Goal: Task Accomplishment & Management: Use online tool/utility

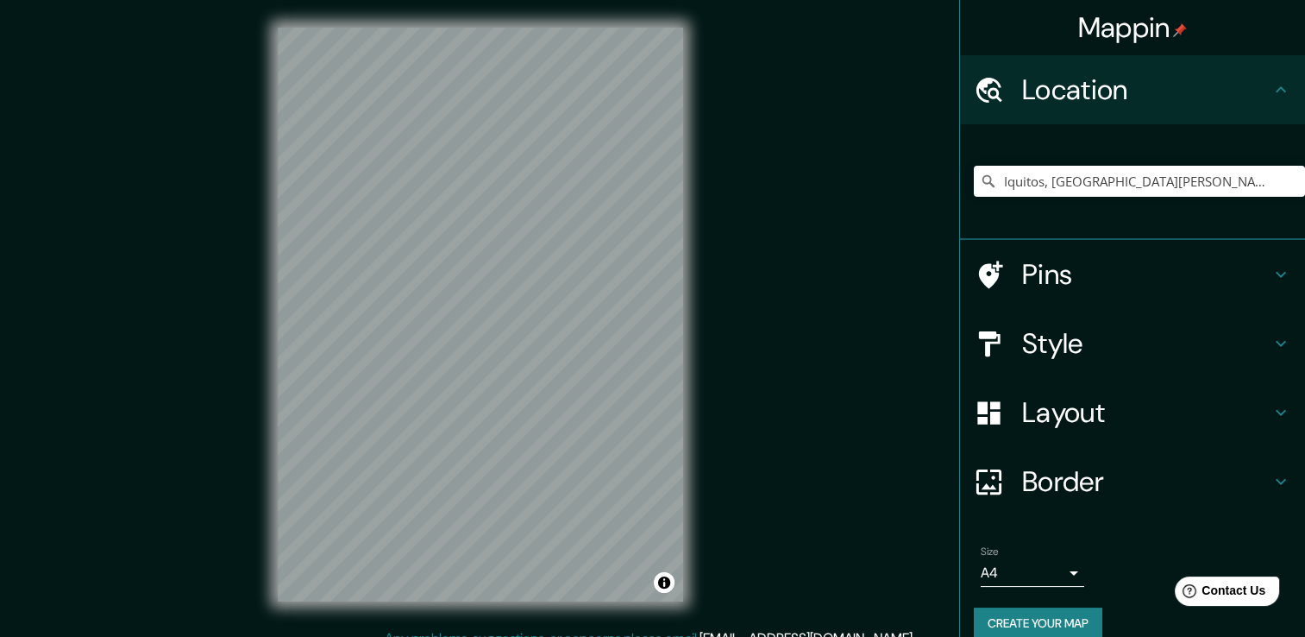
click at [687, 250] on div "© Mapbox © OpenStreetMap Improve this map" at bounding box center [480, 314] width 461 height 628
click at [1256, 178] on input "Iquitos, [GEOGRAPHIC_DATA][PERSON_NAME], [GEOGRAPHIC_DATA]" at bounding box center [1139, 181] width 331 height 31
drag, startPoint x: 1256, startPoint y: 178, endPoint x: 928, endPoint y: 236, distance: 333.0
click at [928, 236] on div "Mappin Location [GEOGRAPHIC_DATA], [GEOGRAPHIC_DATA][PERSON_NAME], [GEOGRAPHIC_…" at bounding box center [652, 328] width 1305 height 656
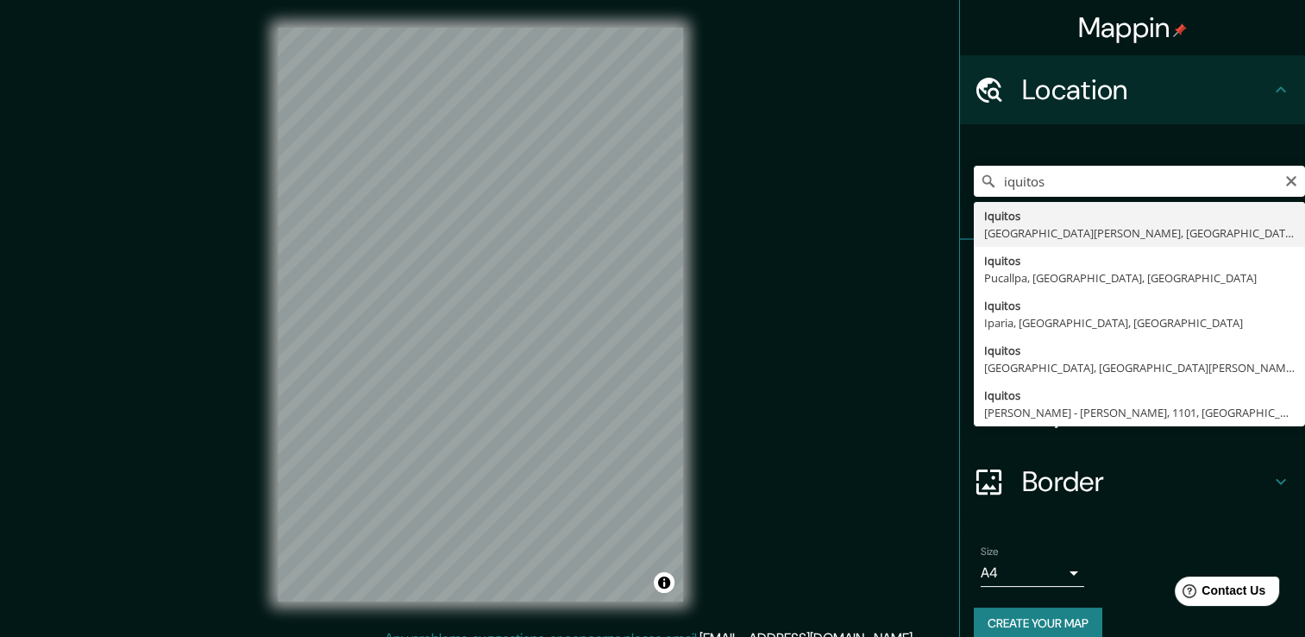
type input "Iquitos, [GEOGRAPHIC_DATA][PERSON_NAME], [GEOGRAPHIC_DATA]"
